Goal: Information Seeking & Learning: Learn about a topic

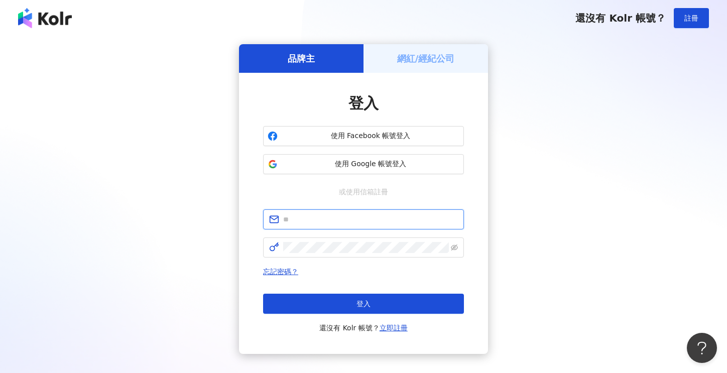
click at [337, 221] on input "text" at bounding box center [370, 219] width 175 height 11
type input "**********"
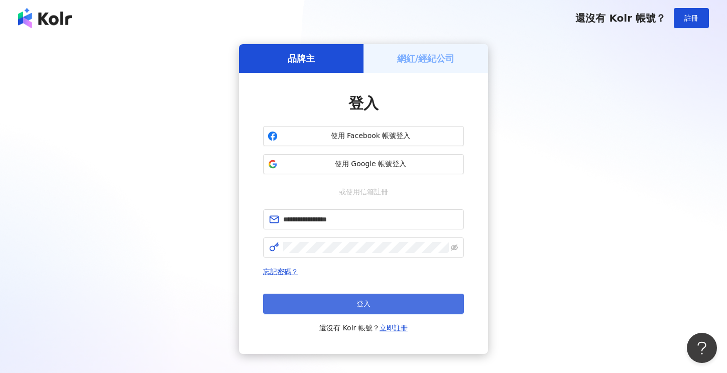
click at [330, 305] on button "登入" at bounding box center [363, 304] width 201 height 20
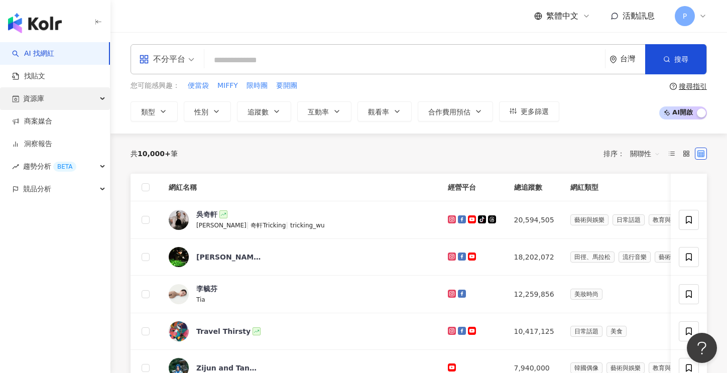
click at [28, 95] on span "資源庫" at bounding box center [33, 98] width 21 height 23
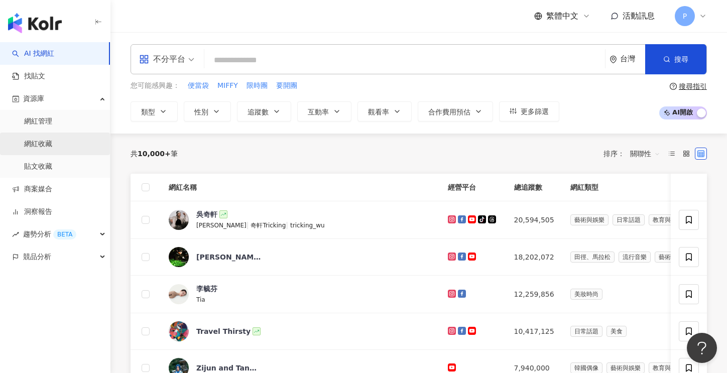
click at [41, 143] on link "網紅收藏" at bounding box center [38, 144] width 28 height 10
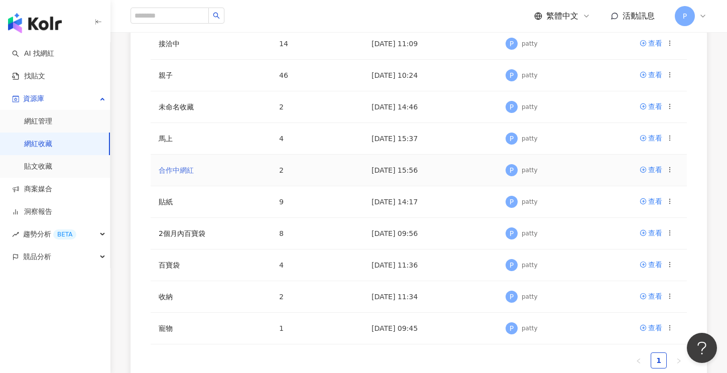
scroll to position [201, 0]
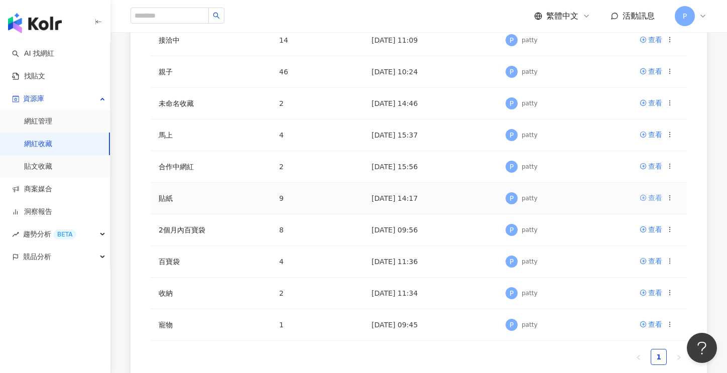
click at [657, 198] on div "查看" at bounding box center [655, 197] width 14 height 11
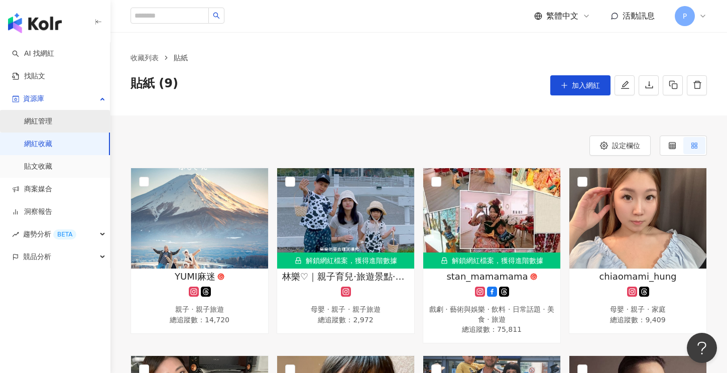
click at [36, 123] on link "網紅管理" at bounding box center [38, 122] width 28 height 10
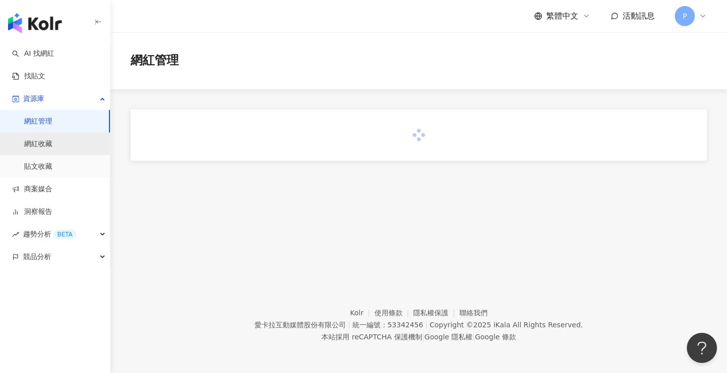
click at [39, 144] on link "網紅收藏" at bounding box center [38, 144] width 28 height 10
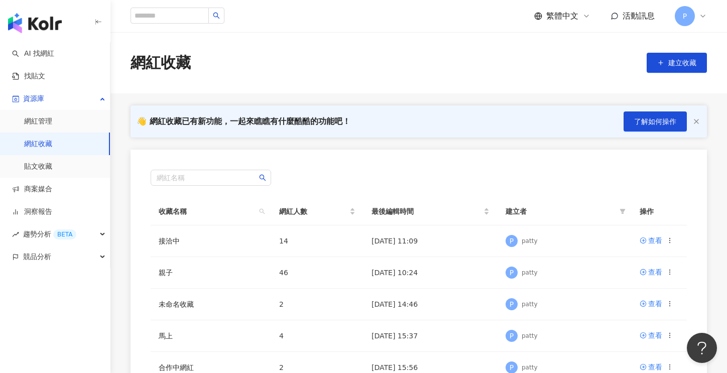
click at [38, 142] on link "網紅收藏" at bounding box center [38, 144] width 28 height 10
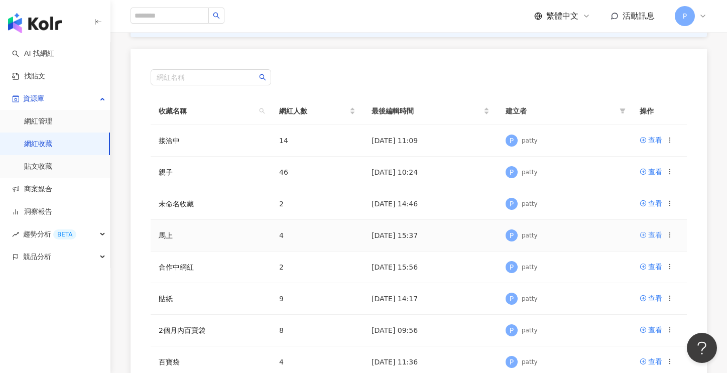
click at [651, 235] on div "查看" at bounding box center [655, 235] width 14 height 11
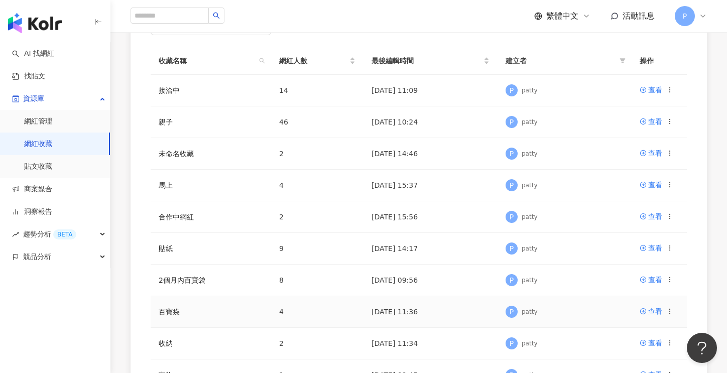
scroll to position [151, 0]
click at [655, 124] on div "查看" at bounding box center [655, 121] width 14 height 11
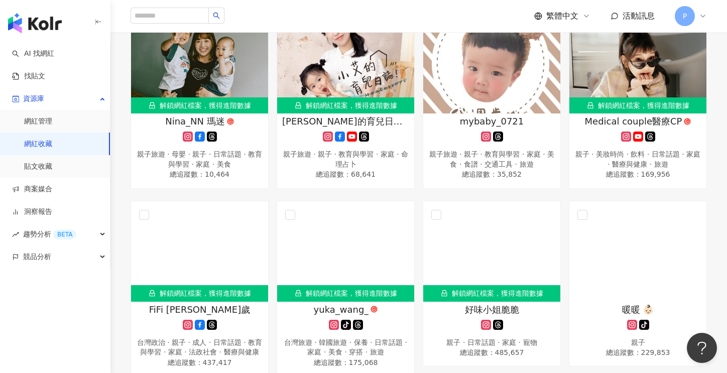
scroll to position [666, 0]
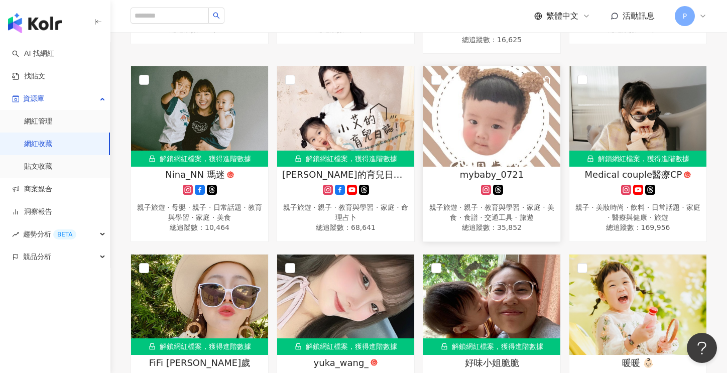
click at [496, 168] on span "mybaby_0721" at bounding box center [492, 174] width 64 height 13
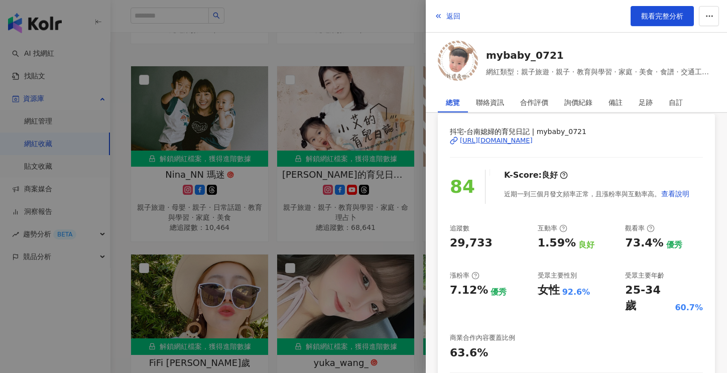
scroll to position [100, 0]
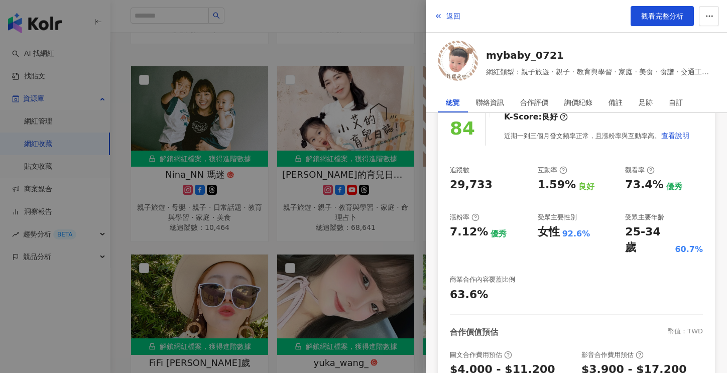
click at [343, 26] on div at bounding box center [363, 186] width 727 height 373
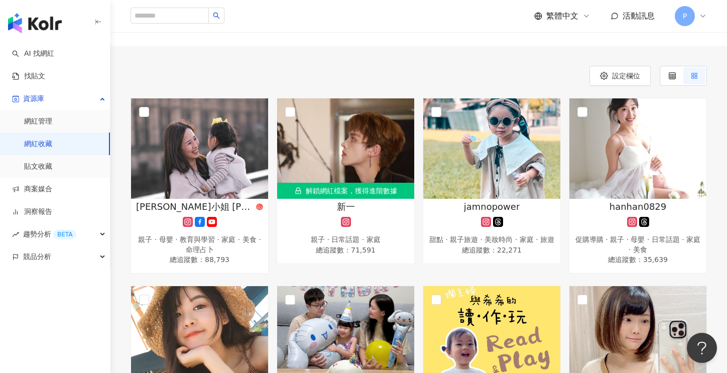
scroll to position [63, 0]
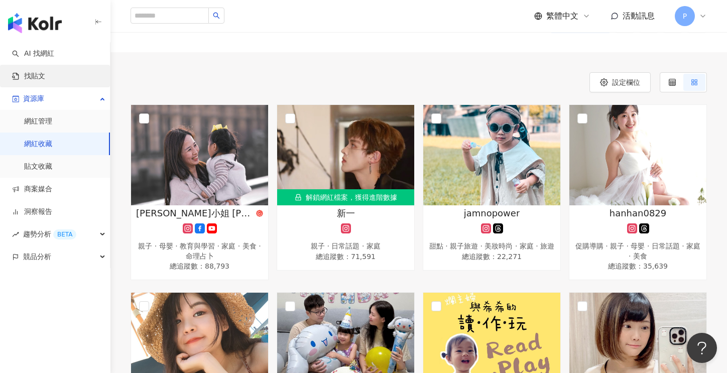
click at [34, 77] on link "找貼文" at bounding box center [28, 76] width 33 height 10
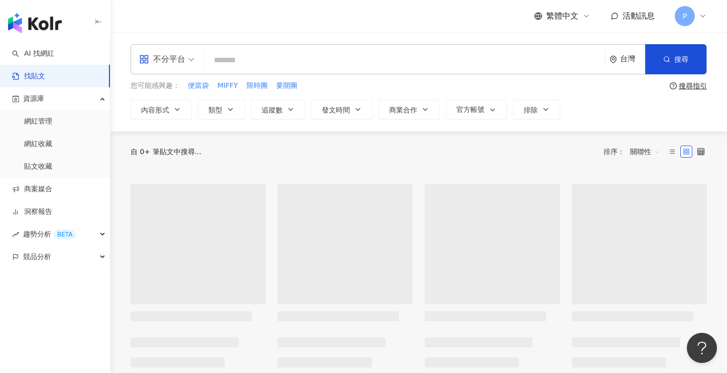
click at [248, 58] on input "search" at bounding box center [404, 60] width 393 height 22
